Goal: Task Accomplishment & Management: Use online tool/utility

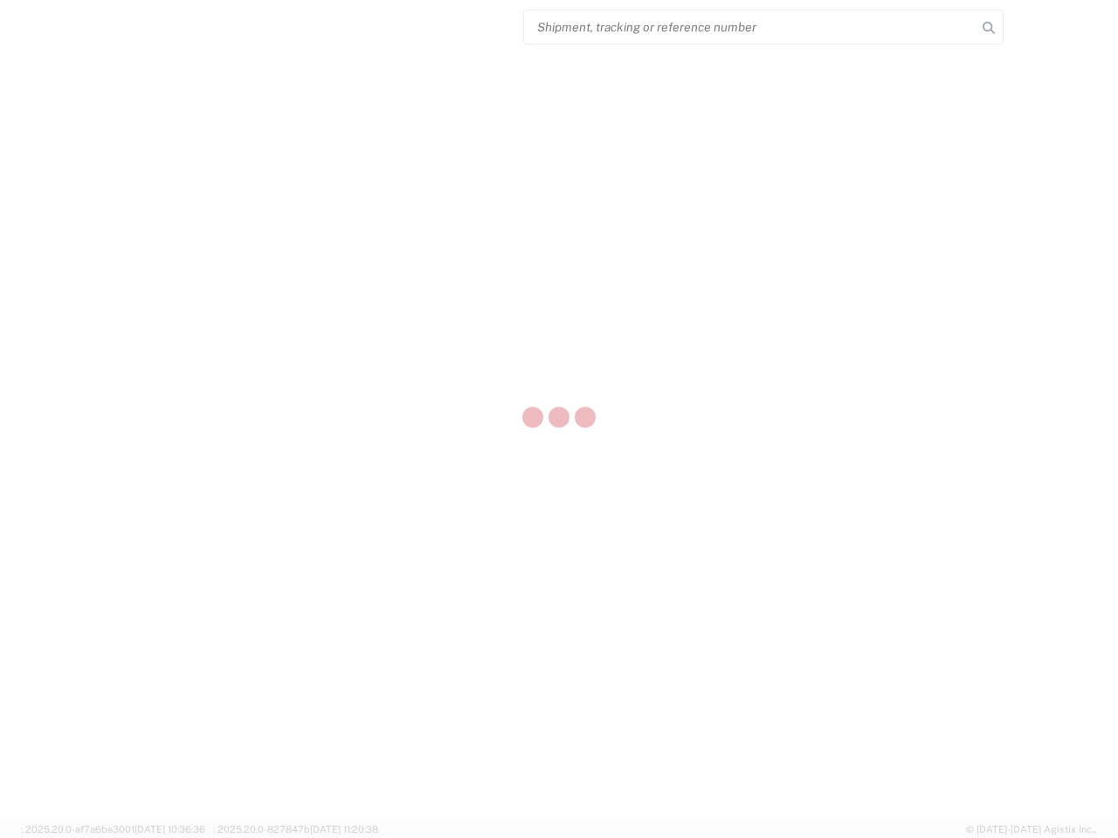
select select "US"
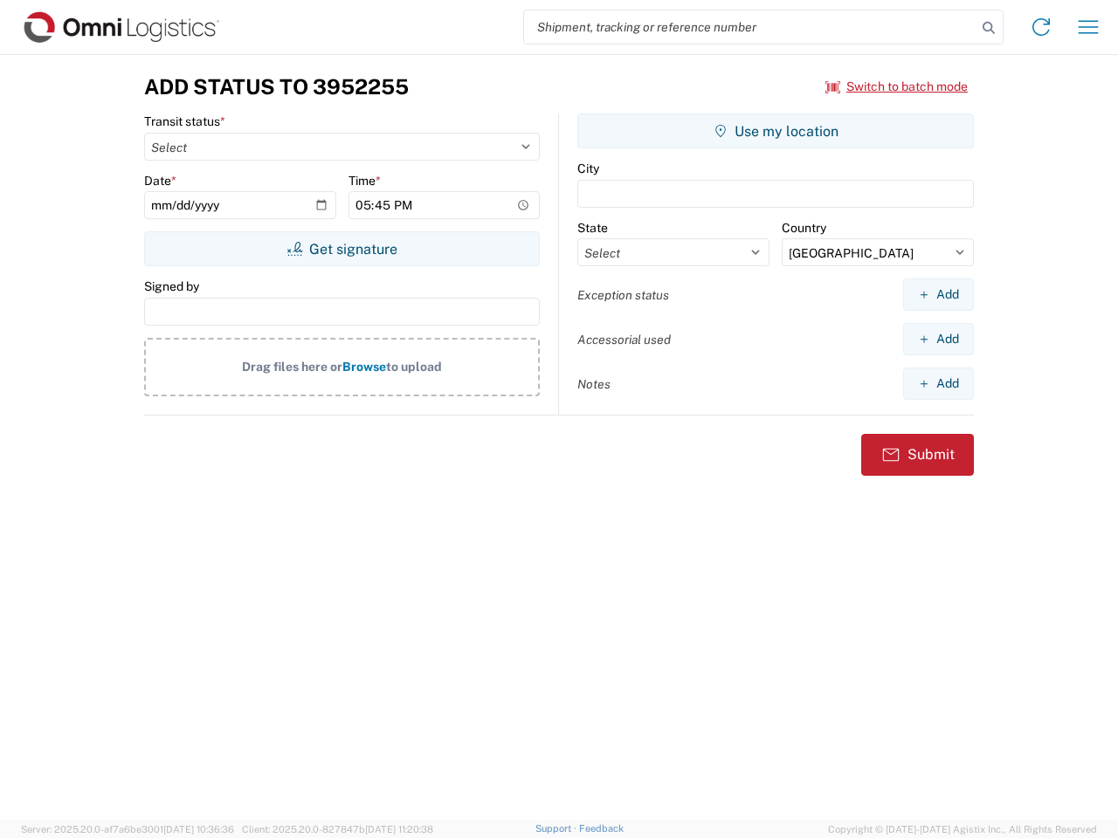
click at [750, 27] on input "search" at bounding box center [750, 26] width 452 height 33
click at [988, 28] on icon at bounding box center [988, 28] width 24 height 24
click at [1041, 27] on icon at bounding box center [1041, 27] width 28 height 28
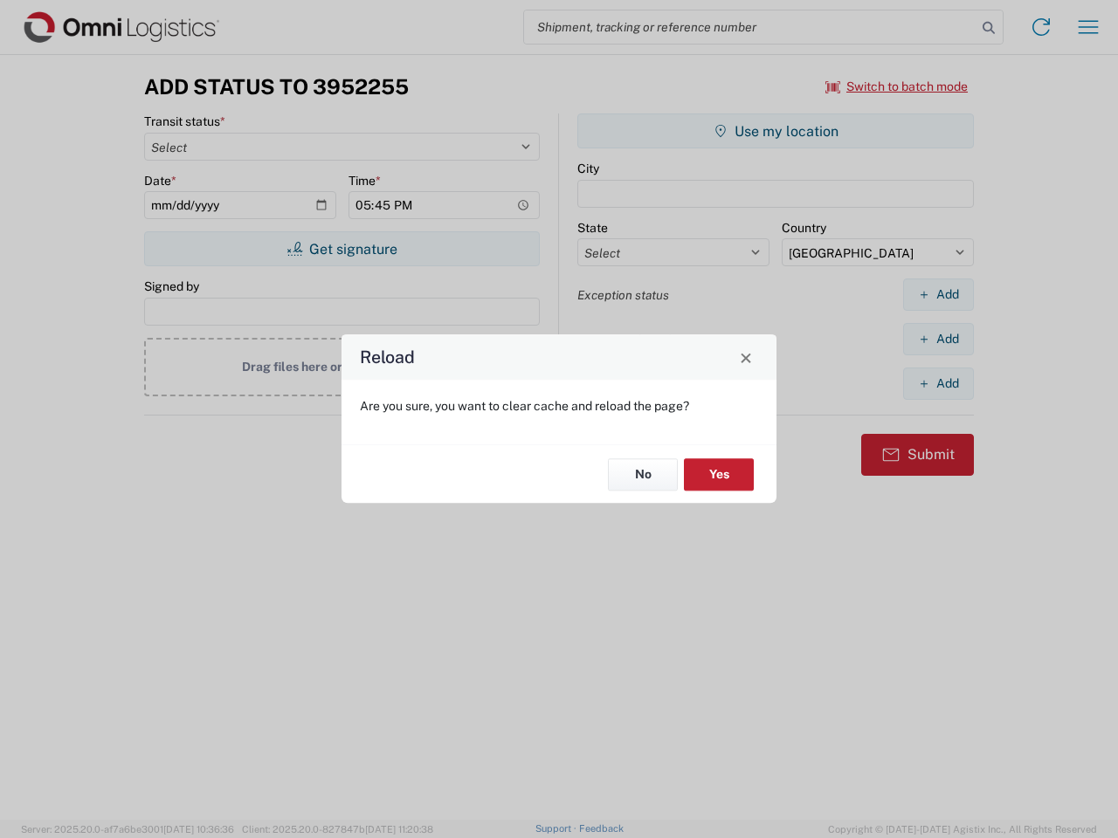
click at [1088, 27] on div "Reload Are you sure, you want to clear cache and reload the page? No Yes" at bounding box center [559, 419] width 1118 height 838
click at [897, 86] on div "Reload Are you sure, you want to clear cache and reload the page? No Yes" at bounding box center [559, 419] width 1118 height 838
click at [341, 249] on div "Reload Are you sure, you want to clear cache and reload the page? No Yes" at bounding box center [559, 419] width 1118 height 838
click at [775, 131] on div "Reload Are you sure, you want to clear cache and reload the page? No Yes" at bounding box center [559, 419] width 1118 height 838
click at [938, 294] on div "Reload Are you sure, you want to clear cache and reload the page? No Yes" at bounding box center [559, 419] width 1118 height 838
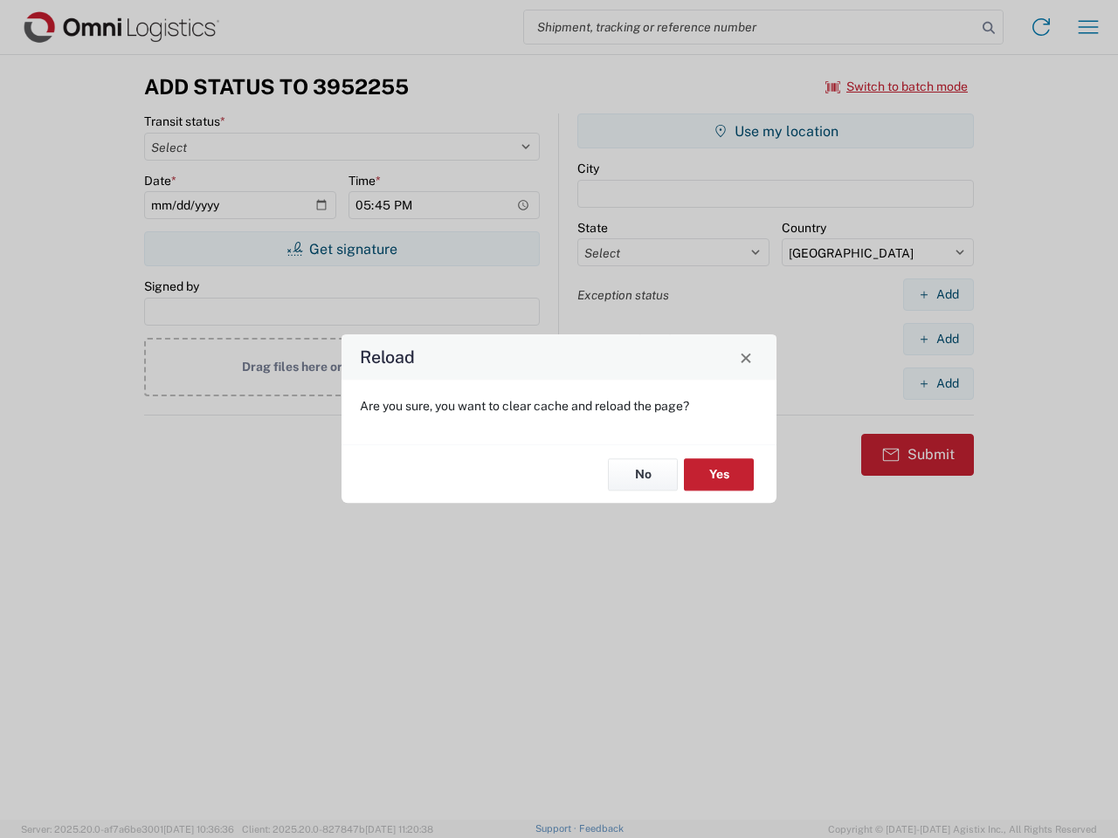
click at [938, 339] on div "Reload Are you sure, you want to clear cache and reload the page? No Yes" at bounding box center [559, 419] width 1118 height 838
click at [938, 383] on div "Reload Are you sure, you want to clear cache and reload the page? No Yes" at bounding box center [559, 419] width 1118 height 838
